Goal: Find specific page/section: Find specific page/section

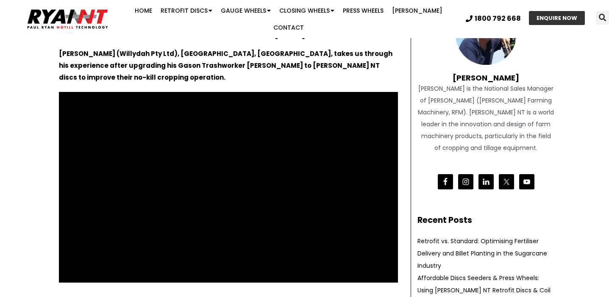
scroll to position [83, 0]
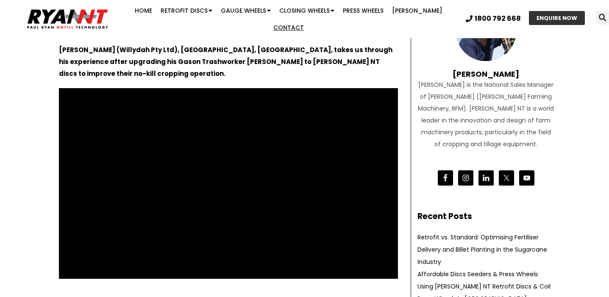
click at [308, 19] on link "Contact" at bounding box center [288, 27] width 39 height 17
